Goal: Find specific page/section

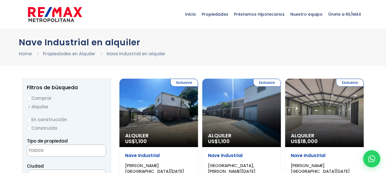
select select
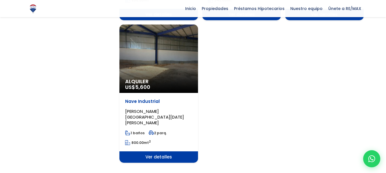
scroll to position [759, 0]
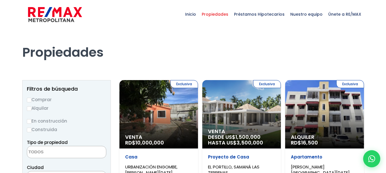
select select
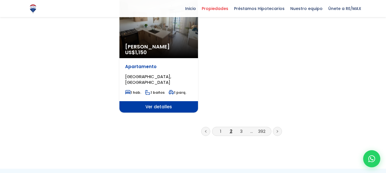
scroll to position [719, 0]
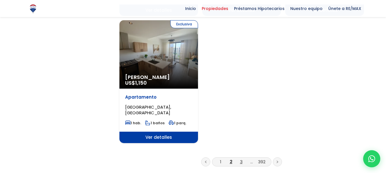
click at [241, 159] on link "3" at bounding box center [241, 162] width 3 height 6
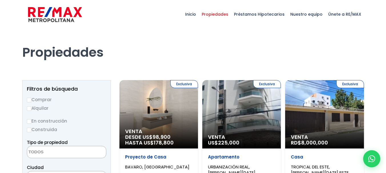
select select
